Goal: Information Seeking & Learning: Learn about a topic

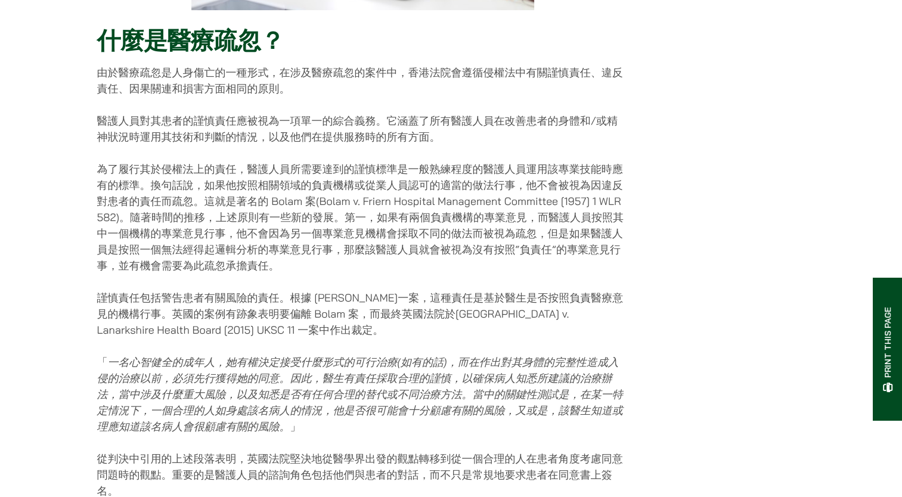
scroll to position [436, 0]
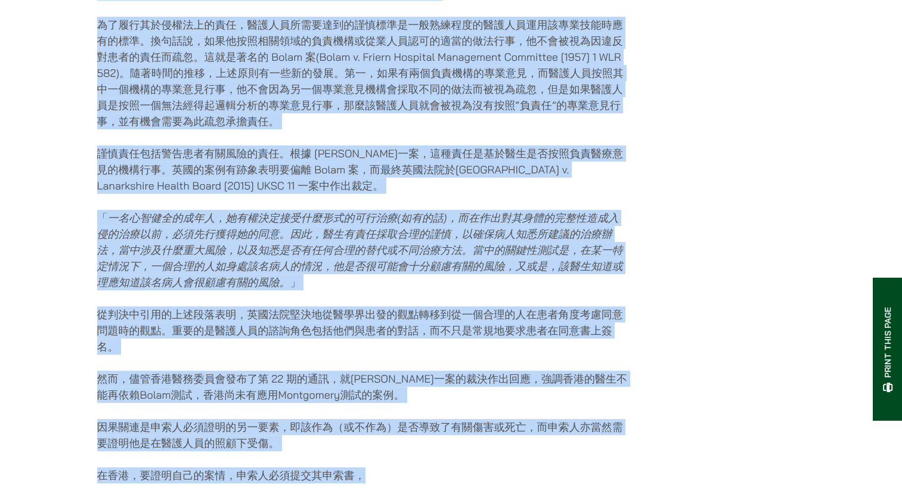
scroll to position [563, 0]
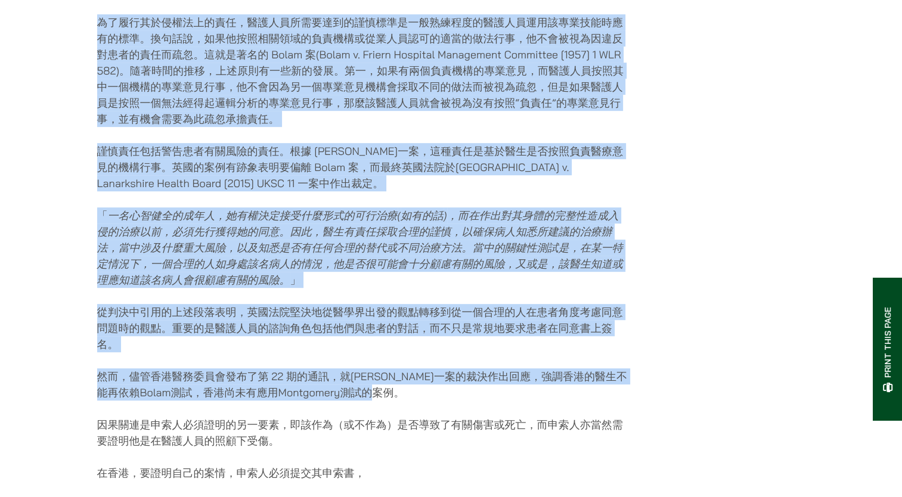
drag, startPoint x: 100, startPoint y: 41, endPoint x: 459, endPoint y: 403, distance: 510.2
click at [459, 403] on div "[DATE] 什麼是醫療疏忽？ 由於醫療疏忽是人身傷亡的一種形式，在涉及醫療疏忽的案件中，香港法院會遵循侵權法中有關謹慎責任、違反責任、因果關連和損害方面相同…" at bounding box center [362, 493] width 531 height 1761
drag, startPoint x: 459, startPoint y: 403, endPoint x: 425, endPoint y: 260, distance: 147.1
copy div "loremip？ dolorsitametcons，adipiscinge，seddoeiusmodtempo、inci、utlaboreetdolo。 ma…"
click at [769, 132] on div "[DATE] 什麼是醫療疏忽？ 由於醫療疏忽是人身傷亡的一種形式，在涉及醫療疏忽的案件中，香港法院會遵循侵權法中有關謹慎責任、違反責任、因果關連和損害方面相同…" at bounding box center [451, 493] width 708 height 1761
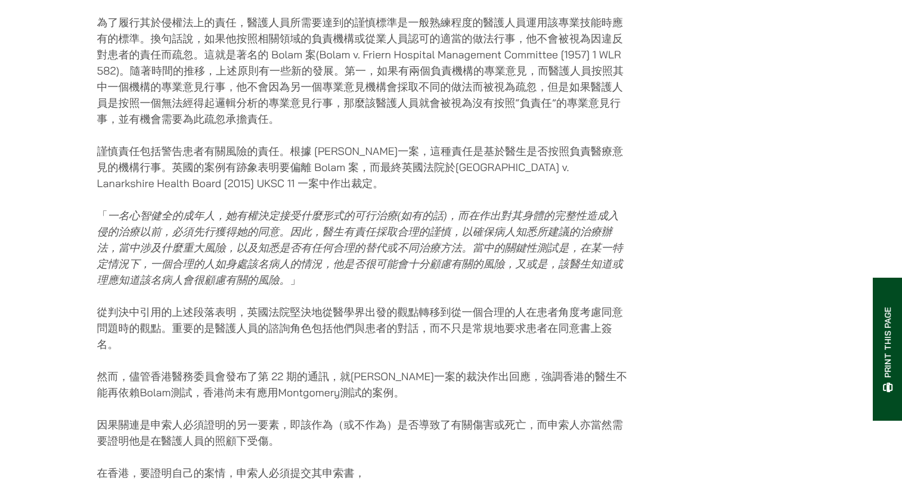
click at [769, 132] on div "[DATE] 什麼是醫療疏忽？ 由於醫療疏忽是人身傷亡的一種形式，在涉及醫療疏忽的案件中，香港法院會遵循侵權法中有關謹慎責任、違反責任、因果關連和損害方面相同…" at bounding box center [451, 493] width 708 height 1761
